Goal: Transaction & Acquisition: Book appointment/travel/reservation

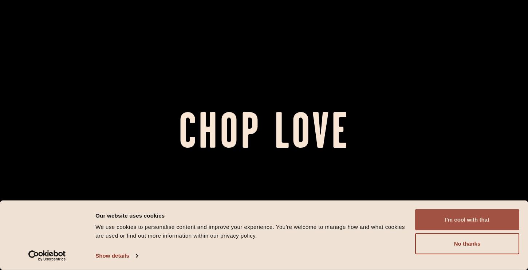
click at [472, 227] on button "I'm cool with that" at bounding box center [467, 219] width 104 height 21
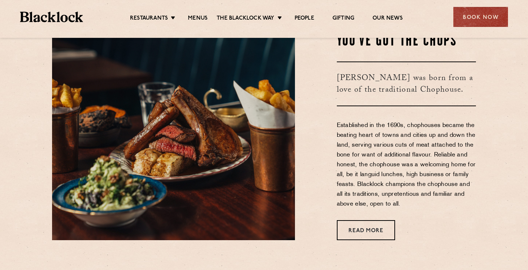
scroll to position [261, 0]
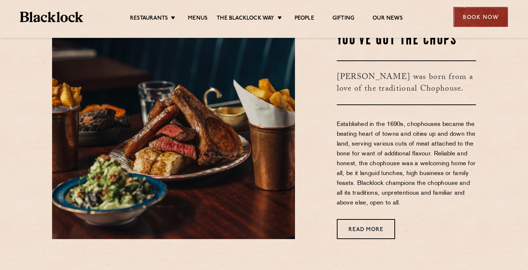
click at [475, 16] on div "Book Now" at bounding box center [480, 17] width 55 height 20
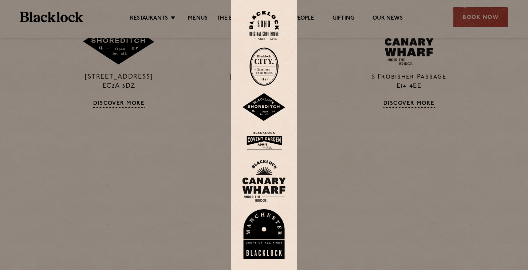
scroll to position [865, 0]
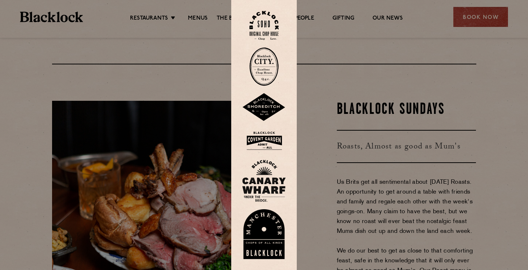
click at [408, 155] on div at bounding box center [264, 135] width 528 height 270
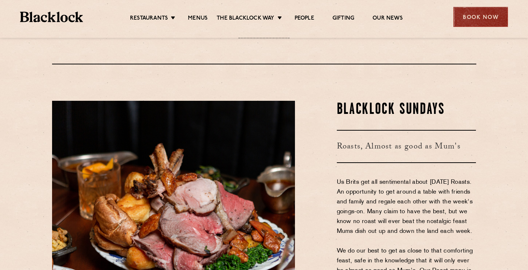
click at [479, 19] on div "Book Now" at bounding box center [480, 17] width 55 height 20
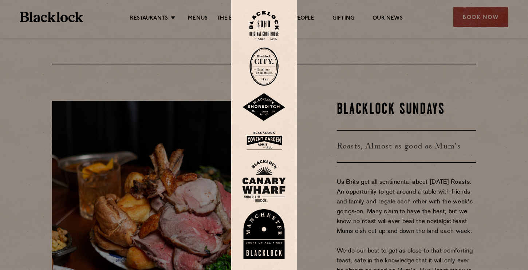
click at [368, 172] on div at bounding box center [264, 135] width 528 height 270
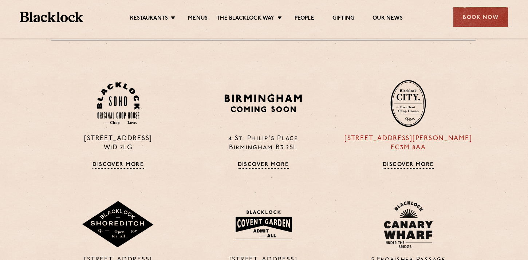
scroll to position [477, 1]
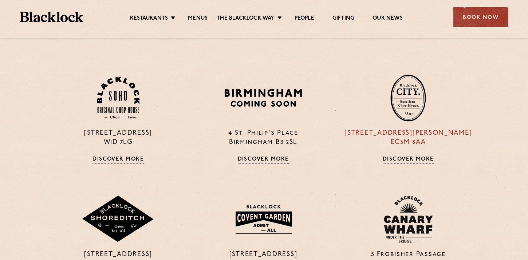
click at [409, 157] on link "Discover More" at bounding box center [408, 159] width 51 height 7
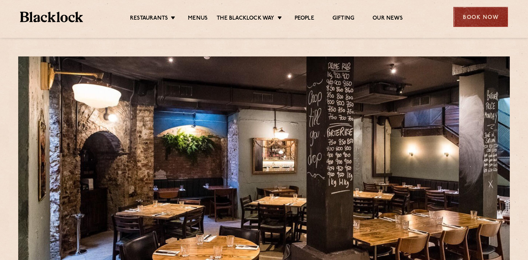
click at [474, 21] on div "Book Now" at bounding box center [480, 17] width 55 height 20
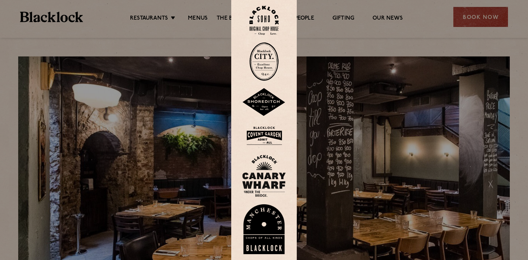
click at [268, 63] on img at bounding box center [263, 61] width 29 height 39
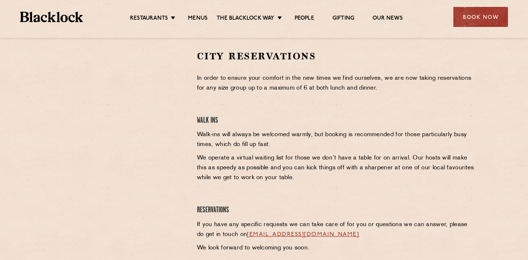
scroll to position [239, 0]
